Goal: Transaction & Acquisition: Book appointment/travel/reservation

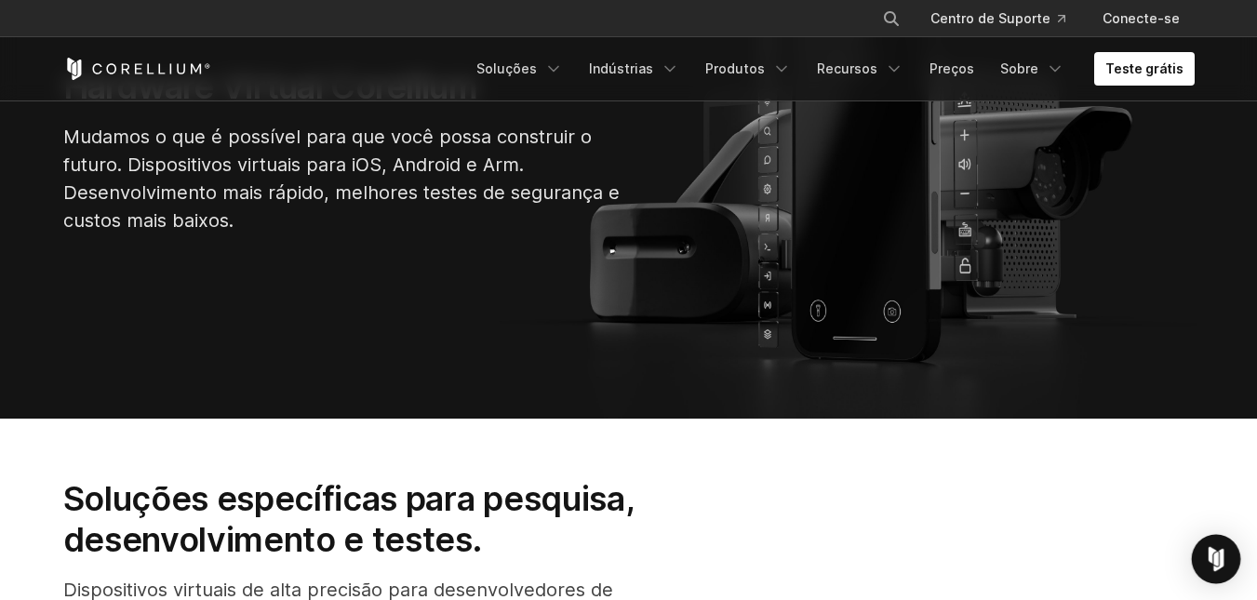
click at [1217, 561] on img "Open Intercom Messenger" at bounding box center [1216, 559] width 24 height 24
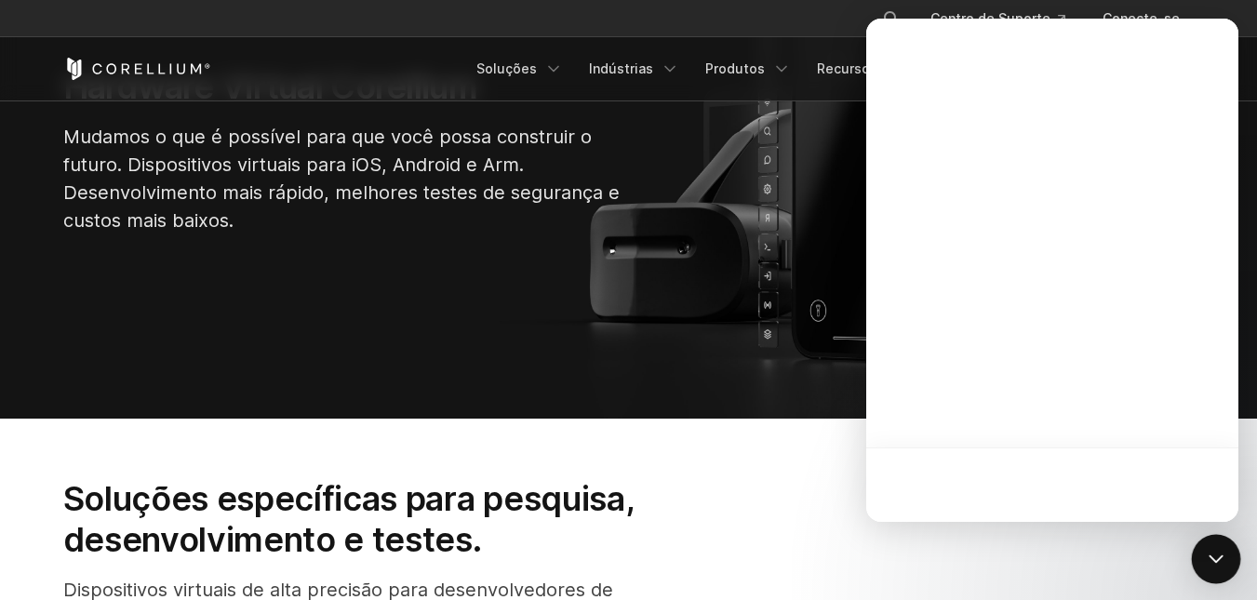
click at [1215, 558] on icon "Open Intercom Messenger" at bounding box center [1216, 559] width 24 height 24
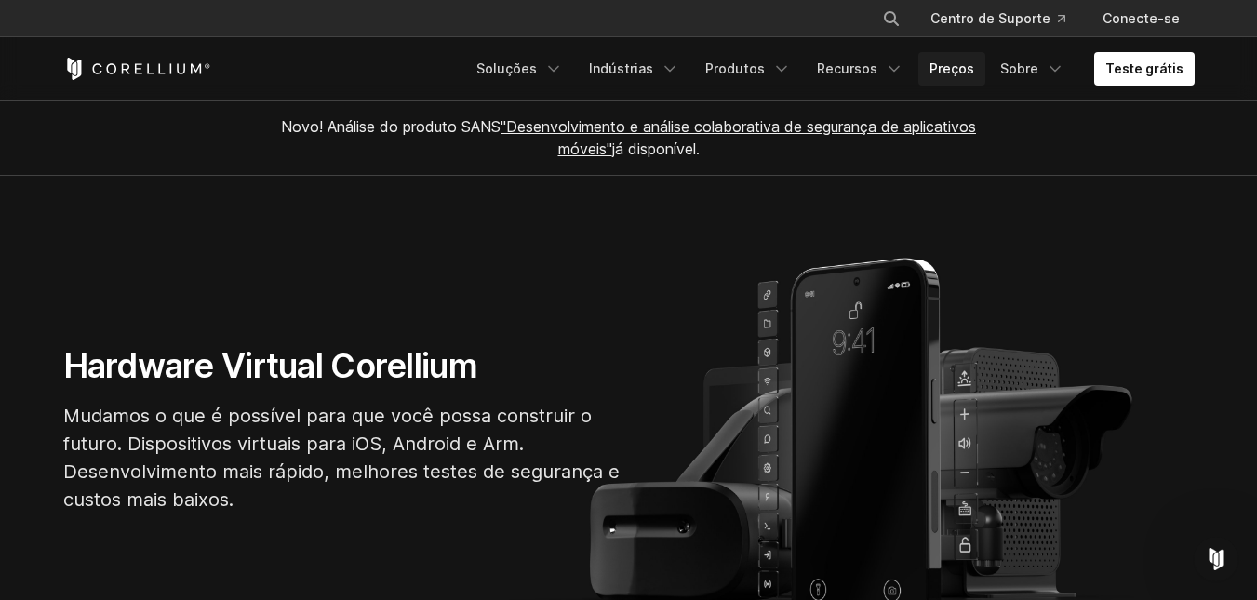
click at [967, 61] on font "Preços" at bounding box center [952, 68] width 45 height 16
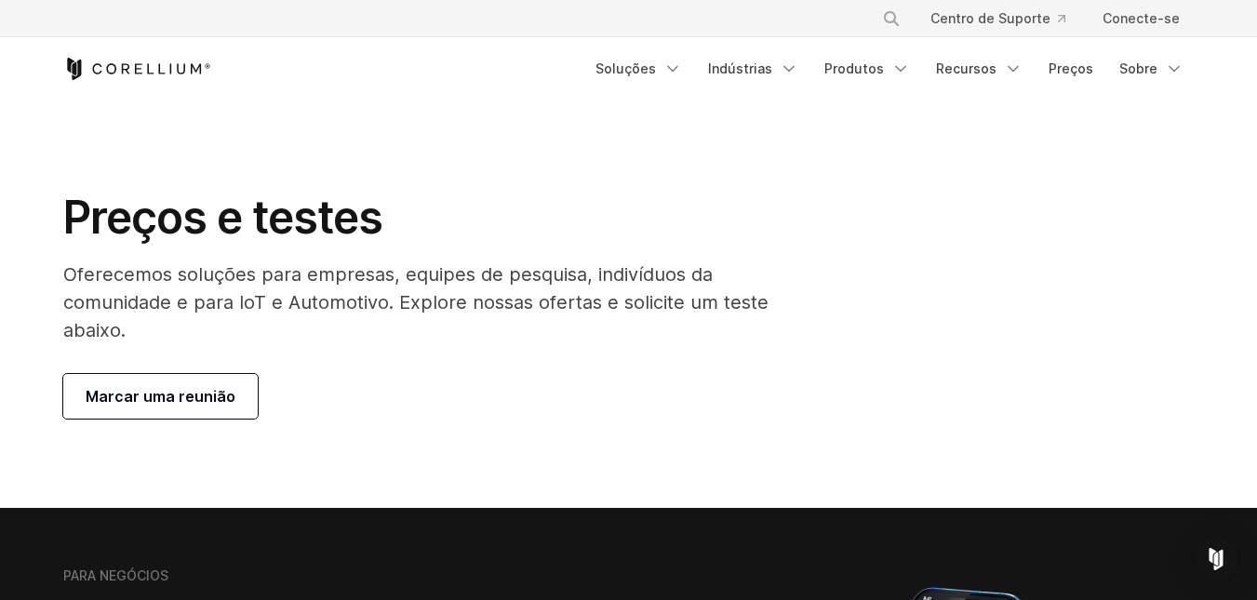
click at [193, 393] on font "Marcar uma reunião" at bounding box center [161, 396] width 150 height 19
